Goal: Task Accomplishment & Management: Manage account settings

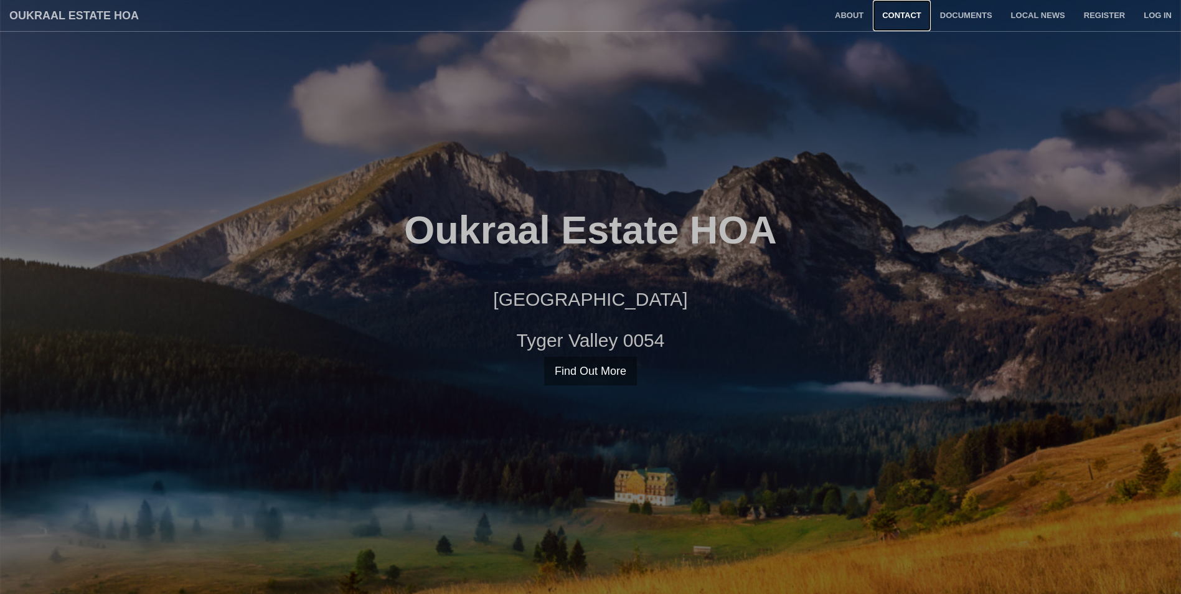
click at [897, 11] on link "Contact" at bounding box center [902, 15] width 58 height 31
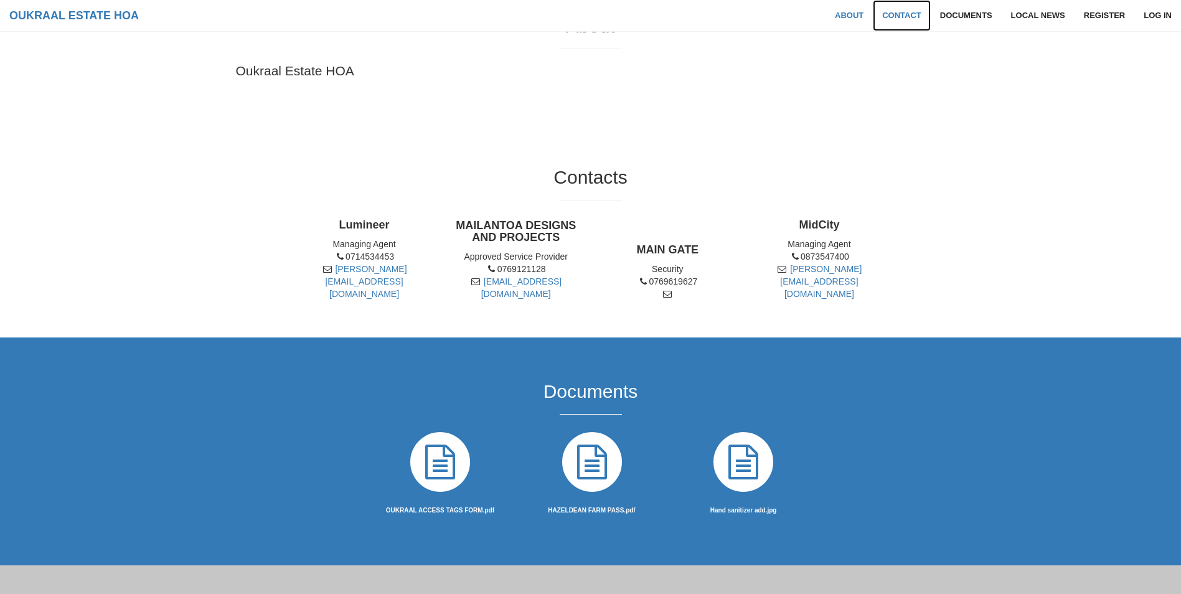
scroll to position [621, 0]
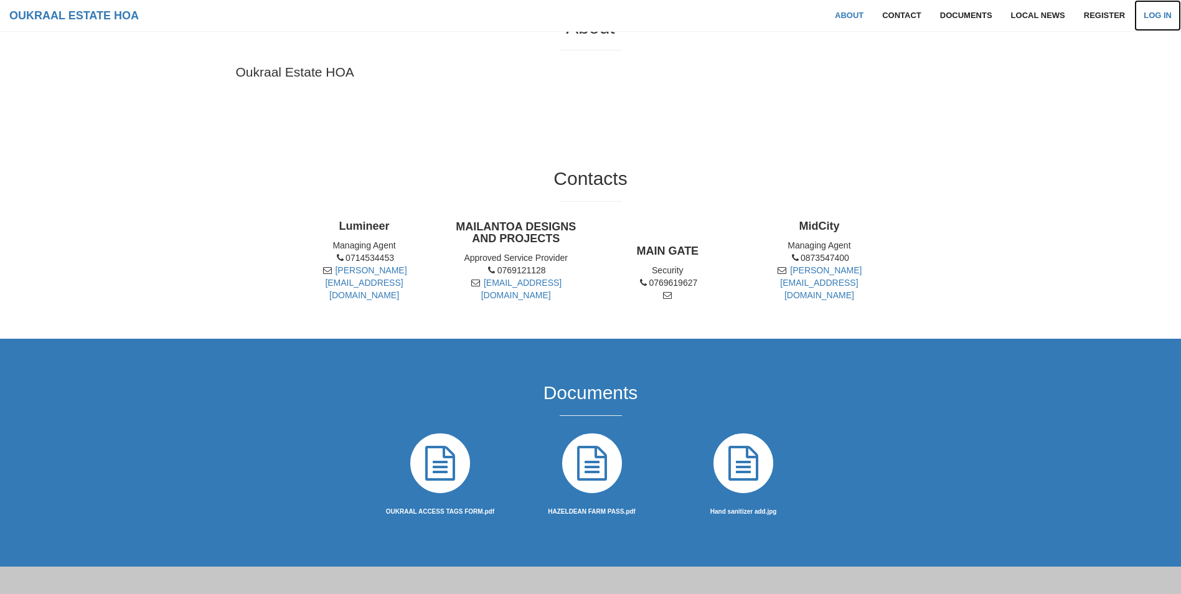
click at [1156, 11] on link "Log in" at bounding box center [1158, 15] width 47 height 31
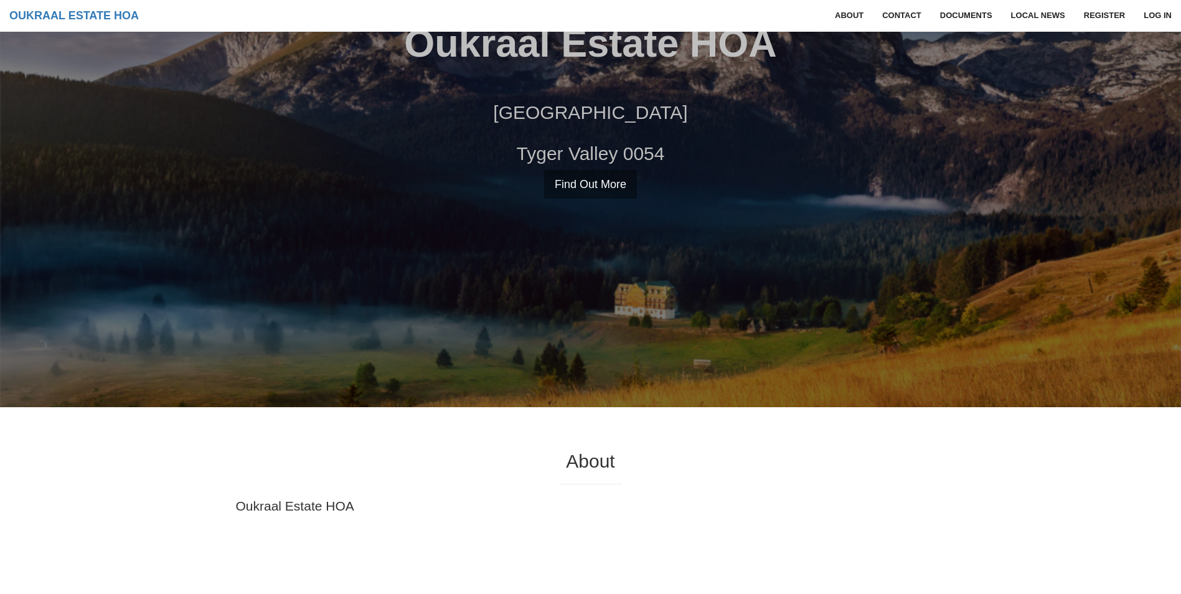
scroll to position [185, 0]
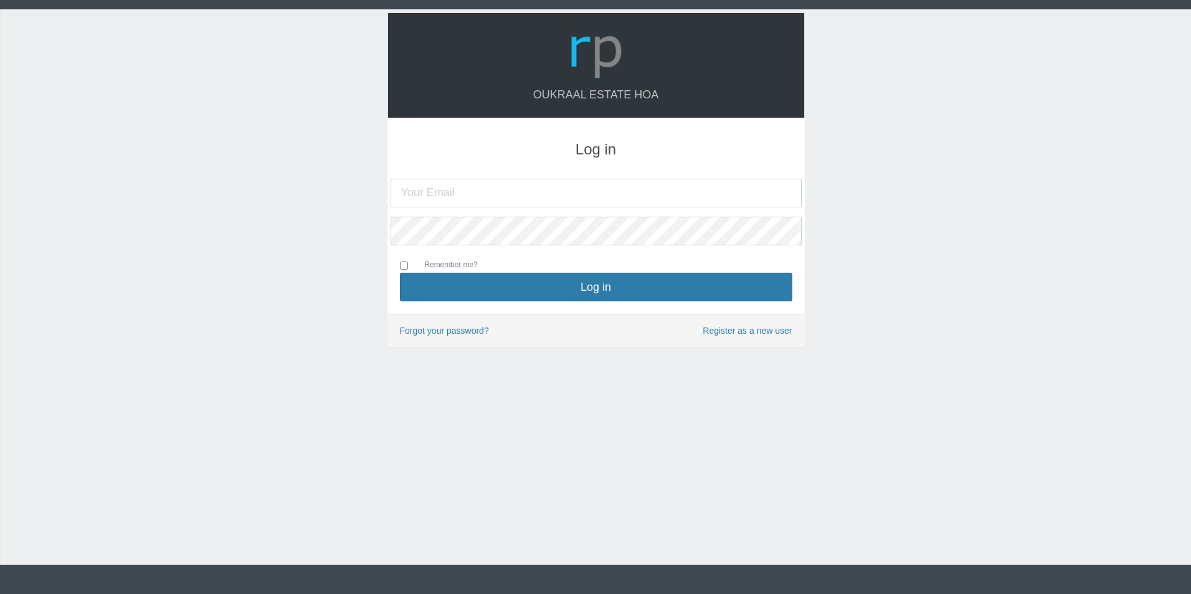
click at [402, 194] on input "text" at bounding box center [595, 193] width 411 height 29
type input "[EMAIL_ADDRESS][DOMAIN_NAME]"
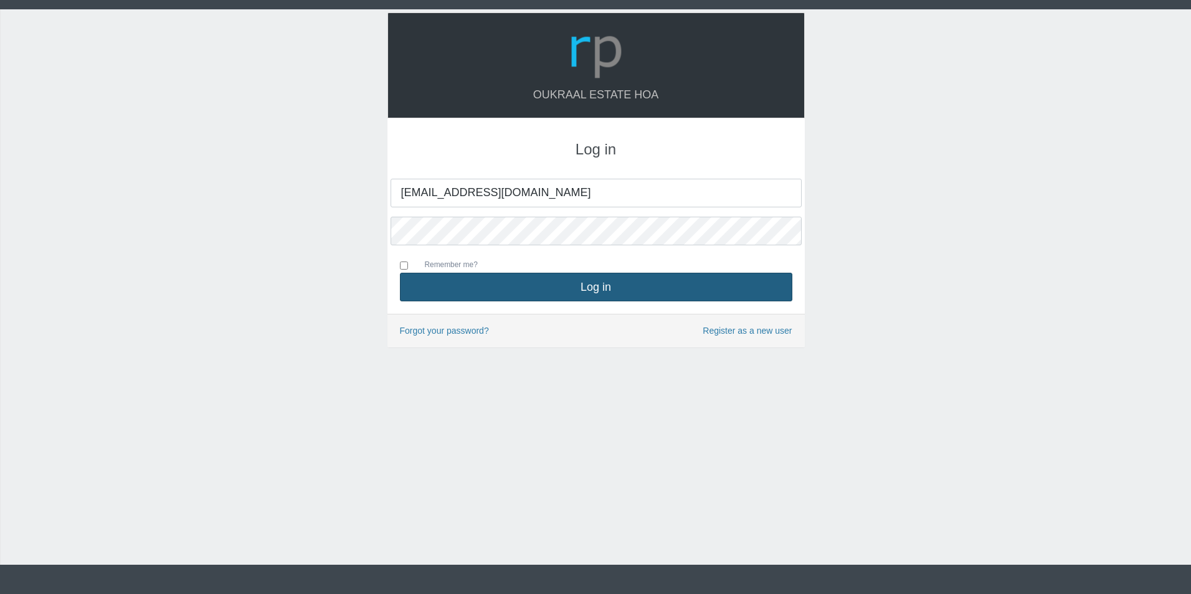
click at [595, 285] on button "Log in" at bounding box center [596, 287] width 392 height 29
